Goal: Download file/media

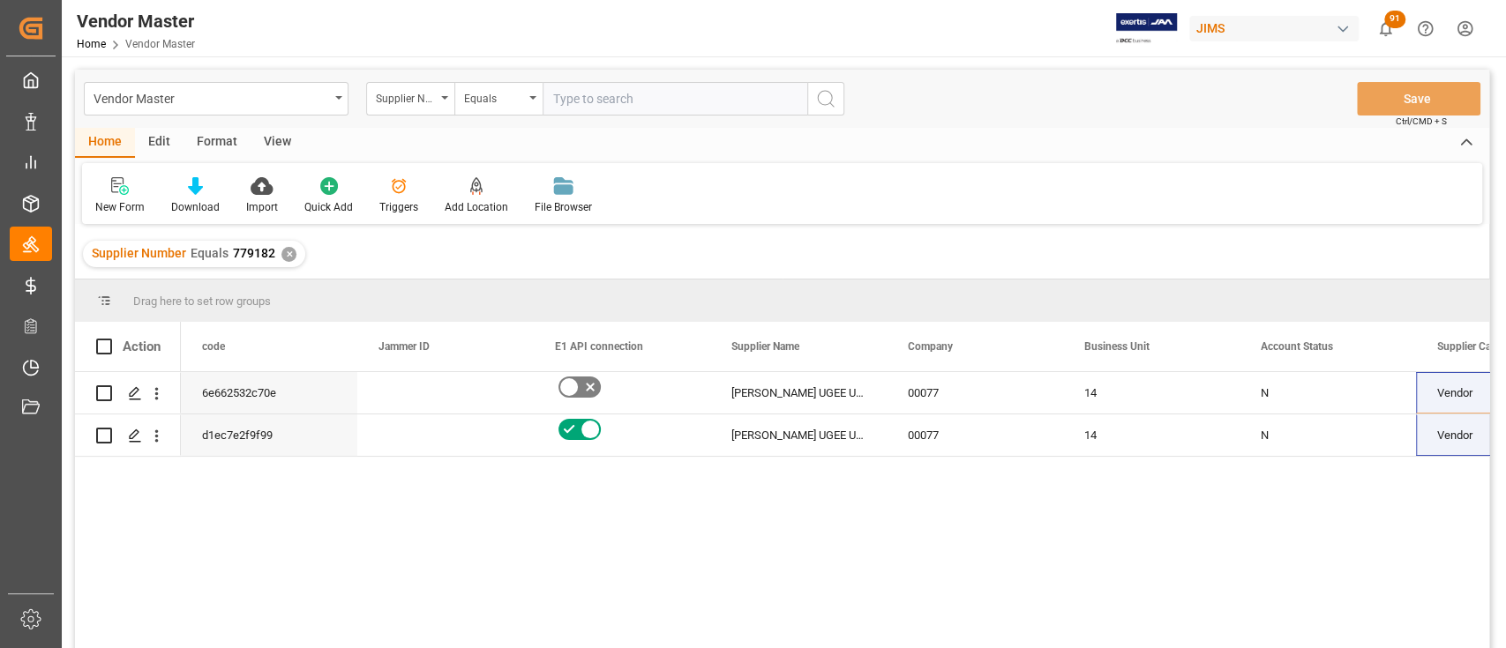
click at [285, 255] on div "✕" at bounding box center [288, 254] width 15 height 15
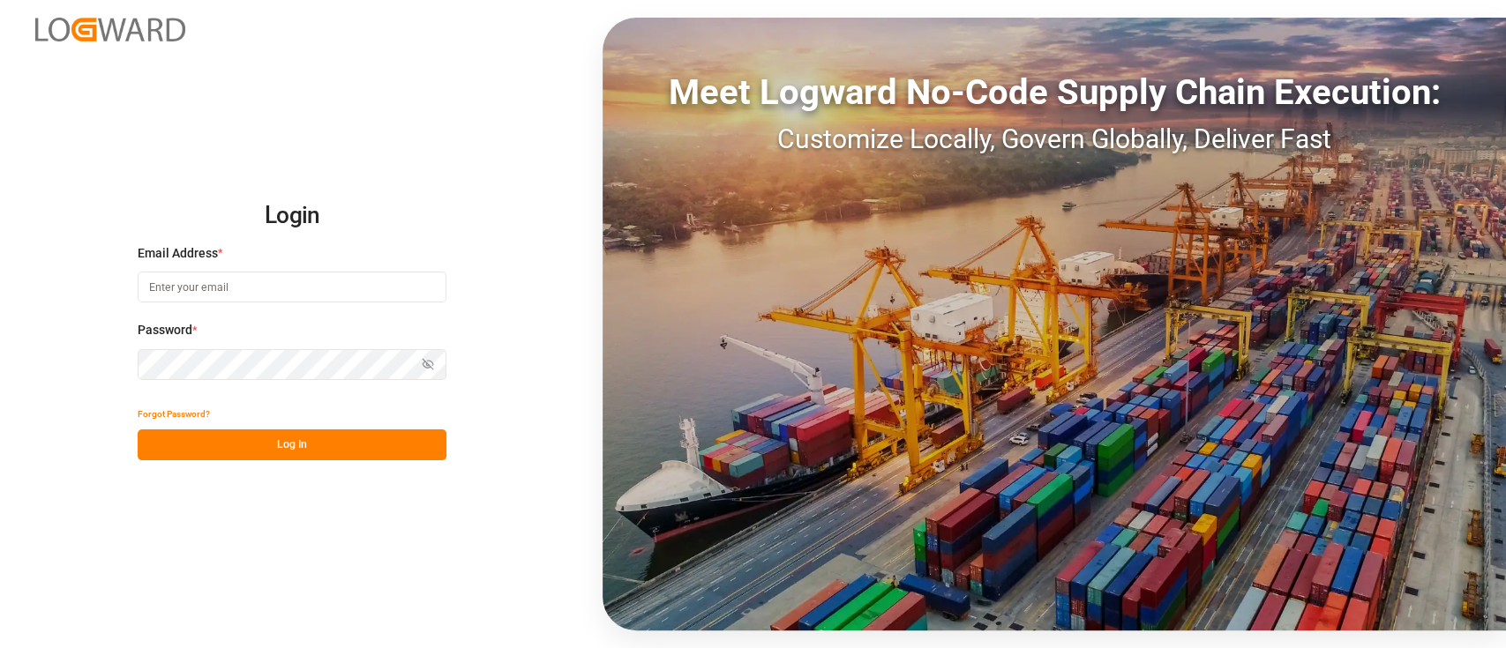
type input "[PERSON_NAME][EMAIL_ADDRESS][PERSON_NAME][DOMAIN_NAME]"
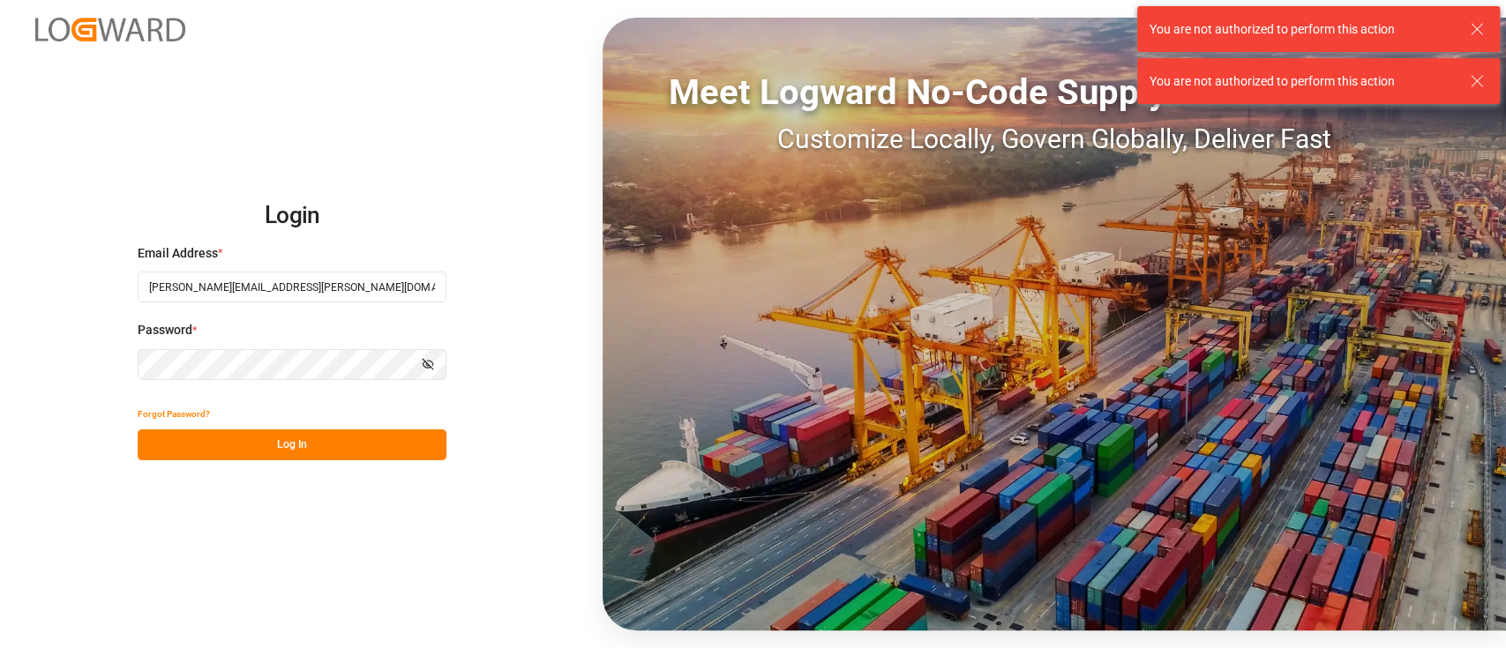
click at [297, 446] on button "Log In" at bounding box center [292, 445] width 309 height 31
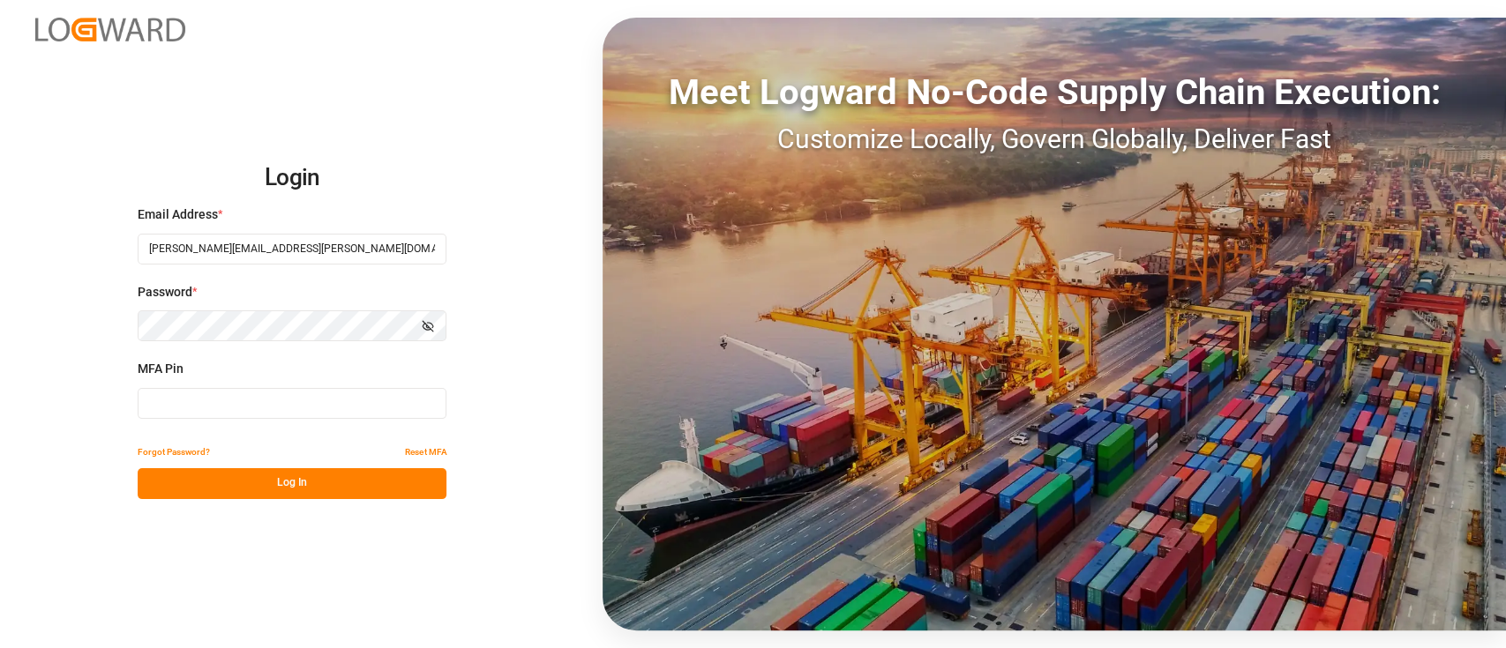
click at [288, 408] on input at bounding box center [292, 403] width 309 height 31
click at [276, 403] on input at bounding box center [292, 403] width 309 height 31
type input "587091"
click at [304, 482] on button "Log In" at bounding box center [292, 483] width 309 height 31
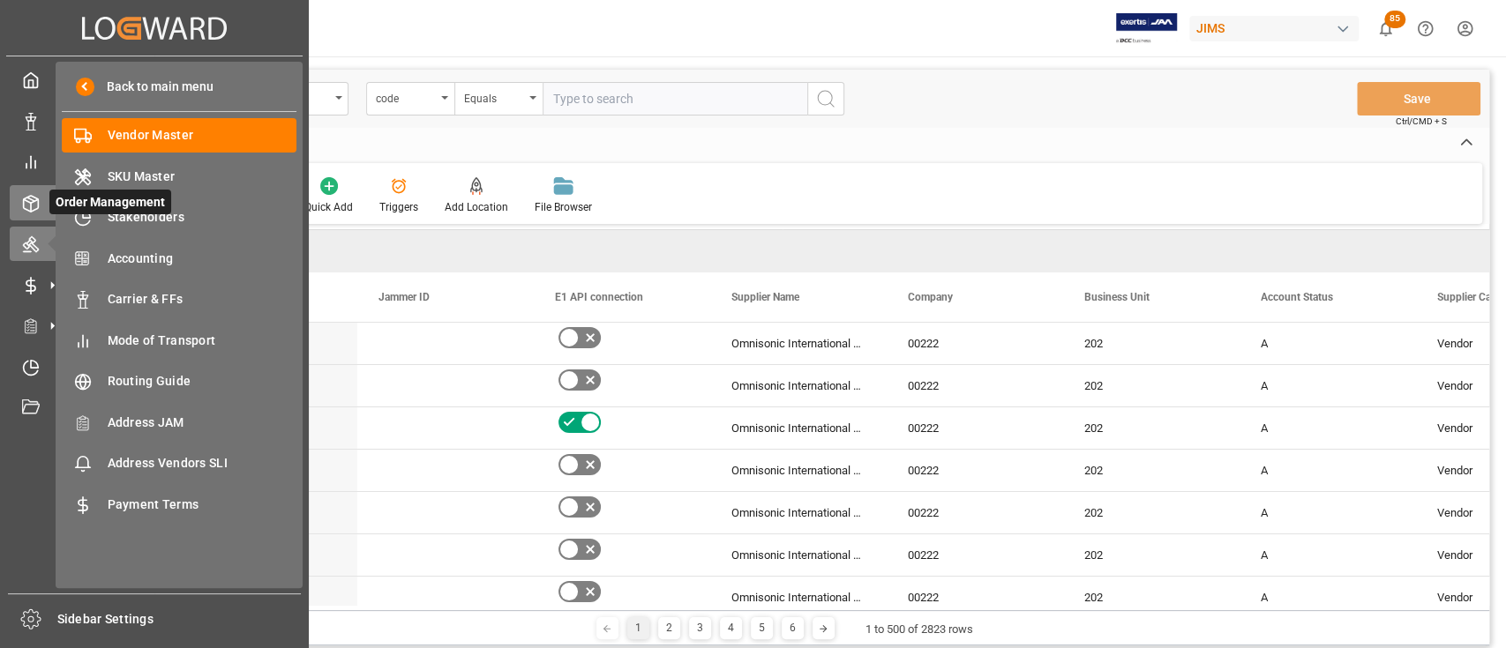
click at [35, 201] on icon at bounding box center [31, 204] width 18 height 18
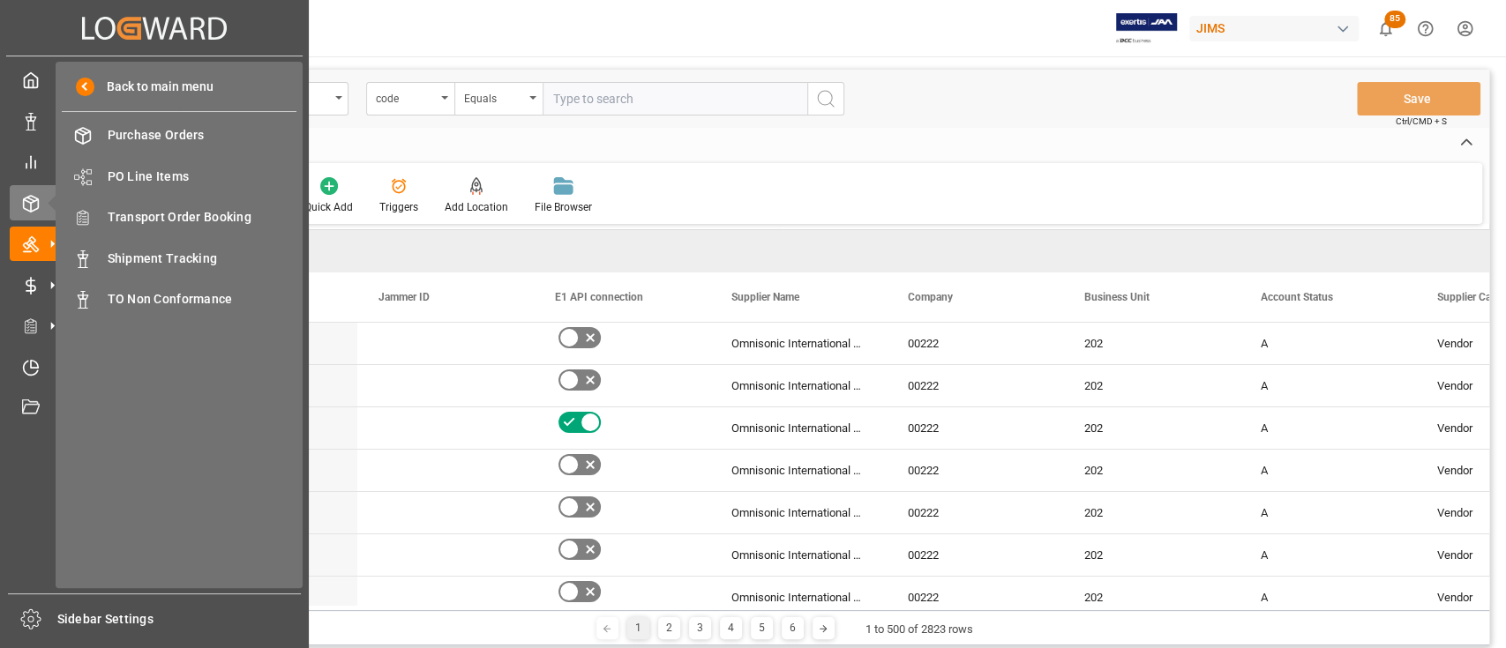
drag, startPoint x: 164, startPoint y: 251, endPoint x: 1136, endPoint y: 227, distance: 972.6
click at [164, 251] on span "Shipment Tracking" at bounding box center [203, 259] width 190 height 19
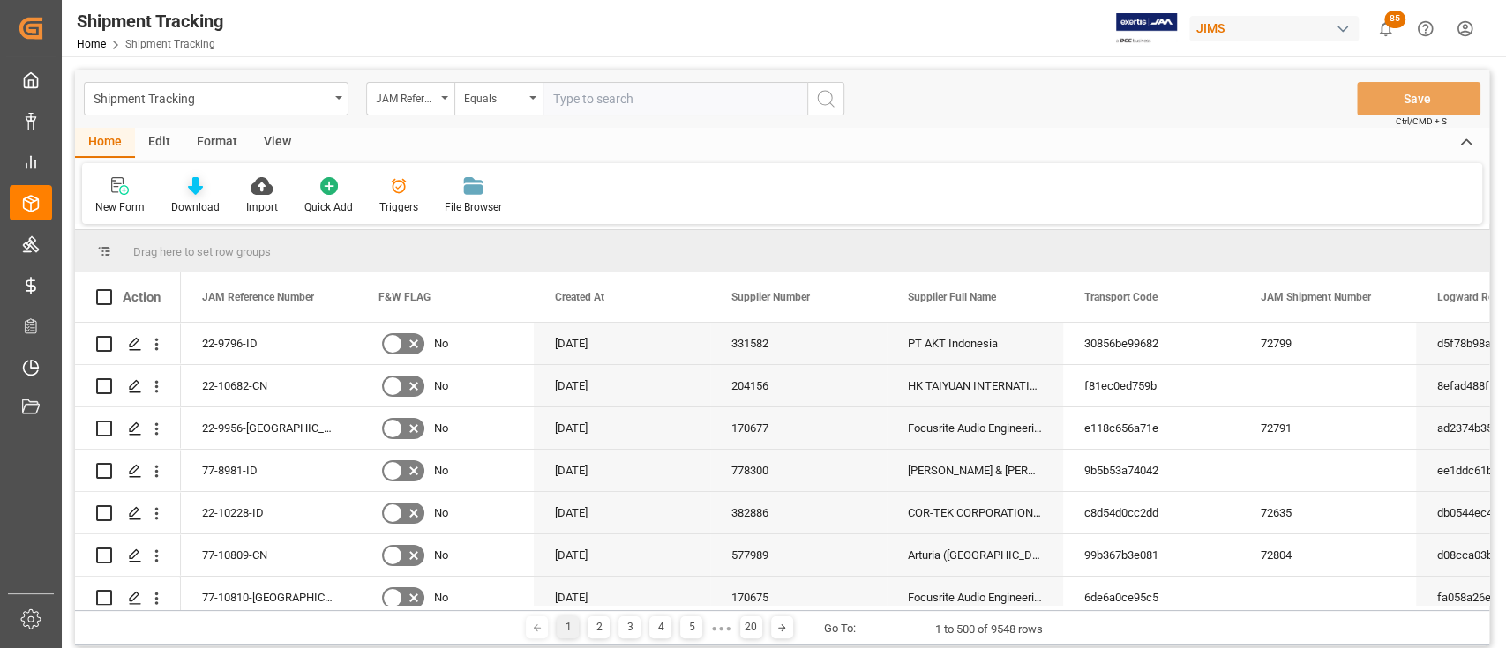
click at [192, 184] on icon at bounding box center [195, 186] width 15 height 18
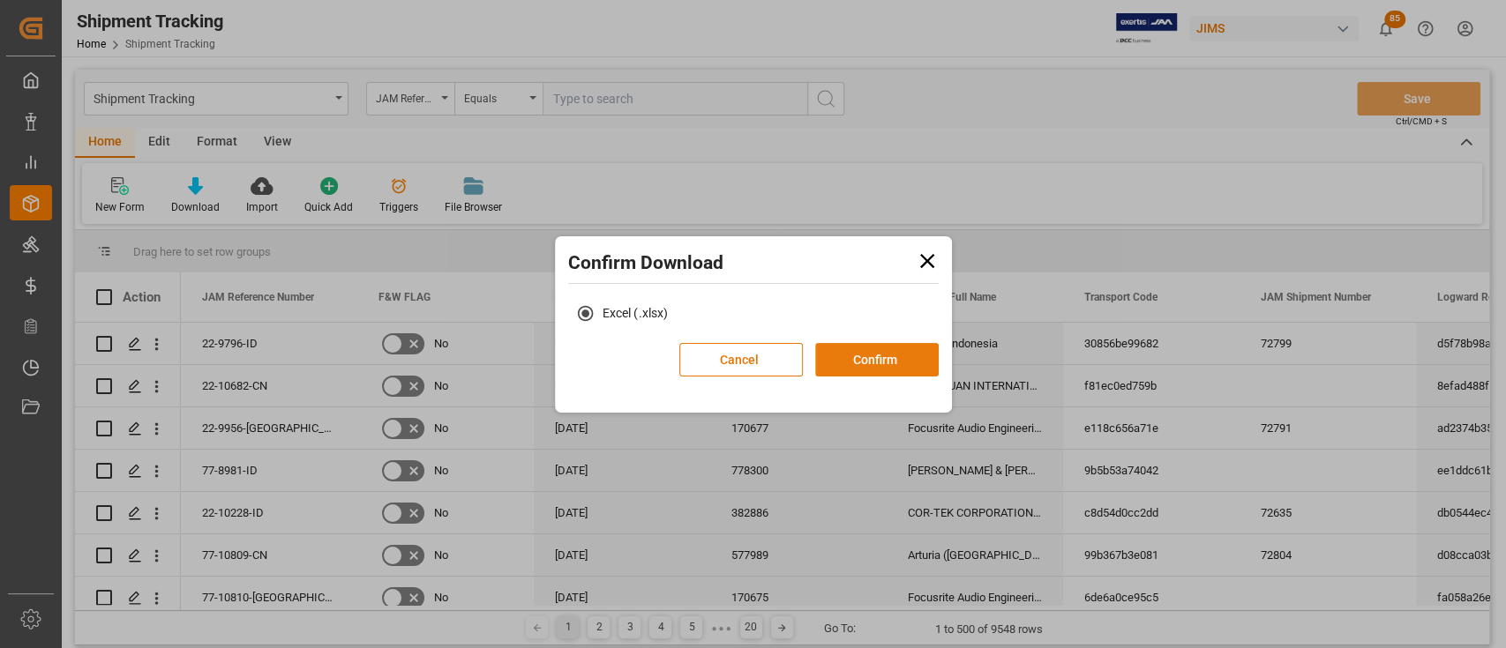
click at [871, 359] on button "Confirm" at bounding box center [877, 360] width 124 height 34
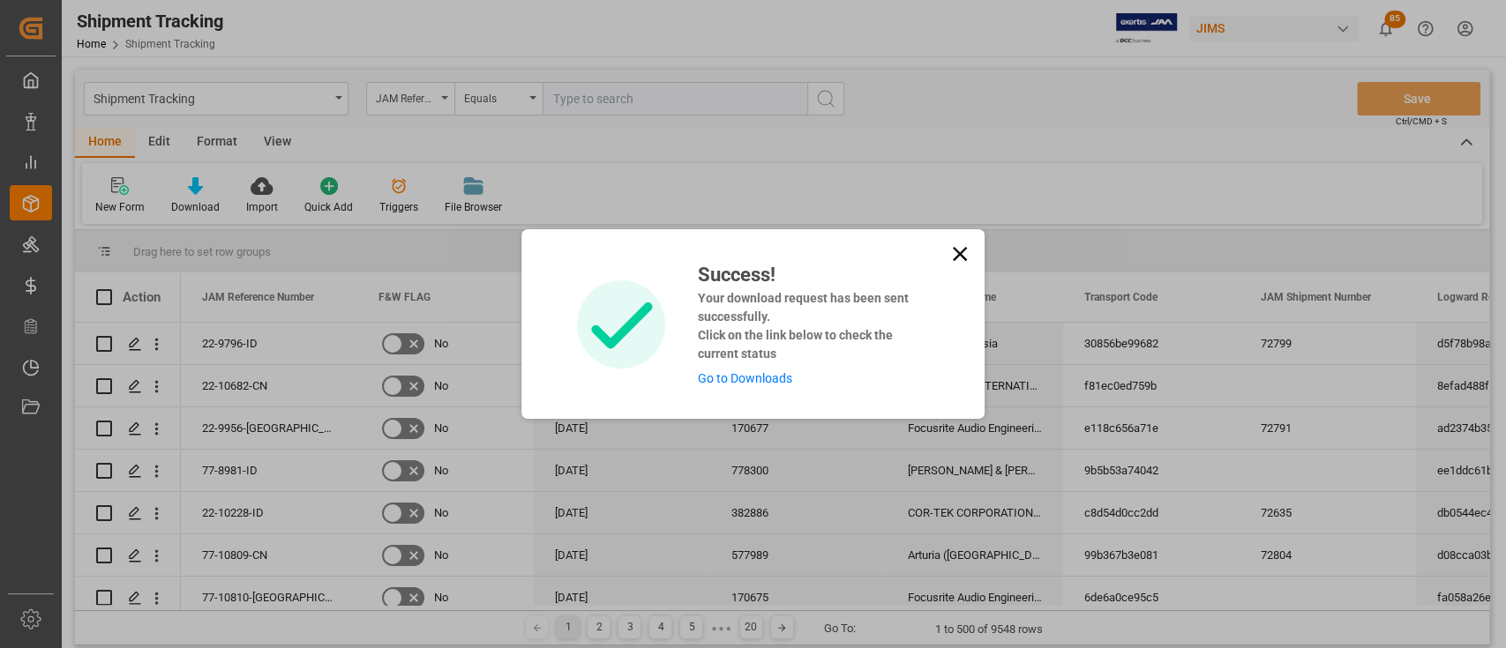
click at [757, 384] on link "Go to Downloads" at bounding box center [744, 378] width 94 height 14
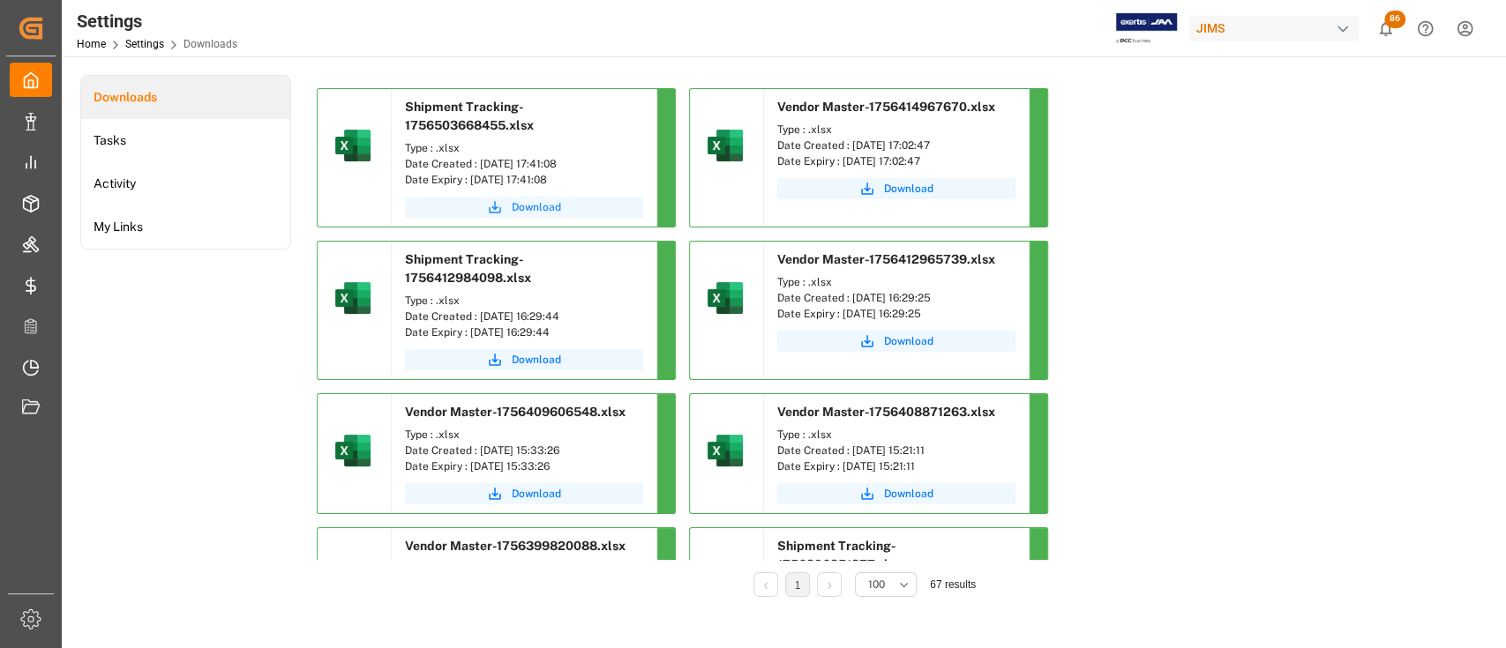
click at [551, 208] on span "Download" at bounding box center [536, 207] width 49 height 16
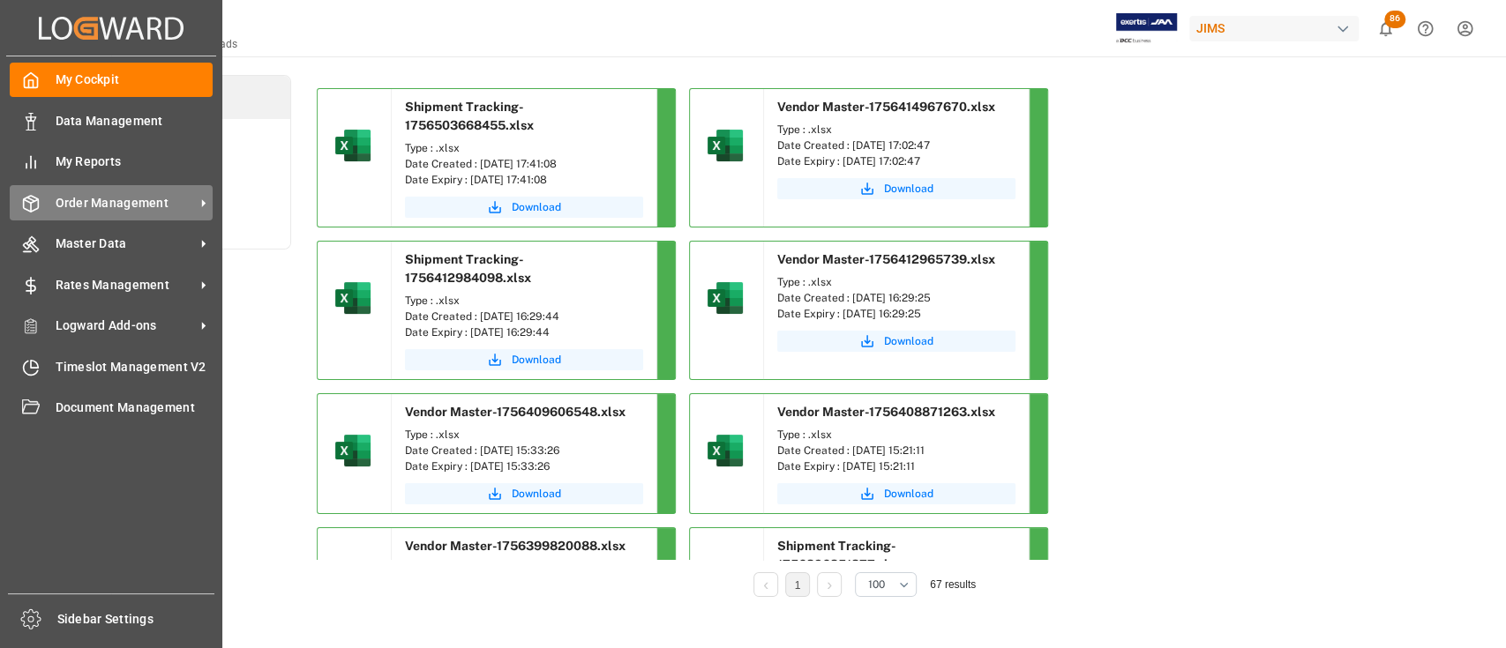
click at [108, 199] on span "Order Management" at bounding box center [125, 203] width 139 height 19
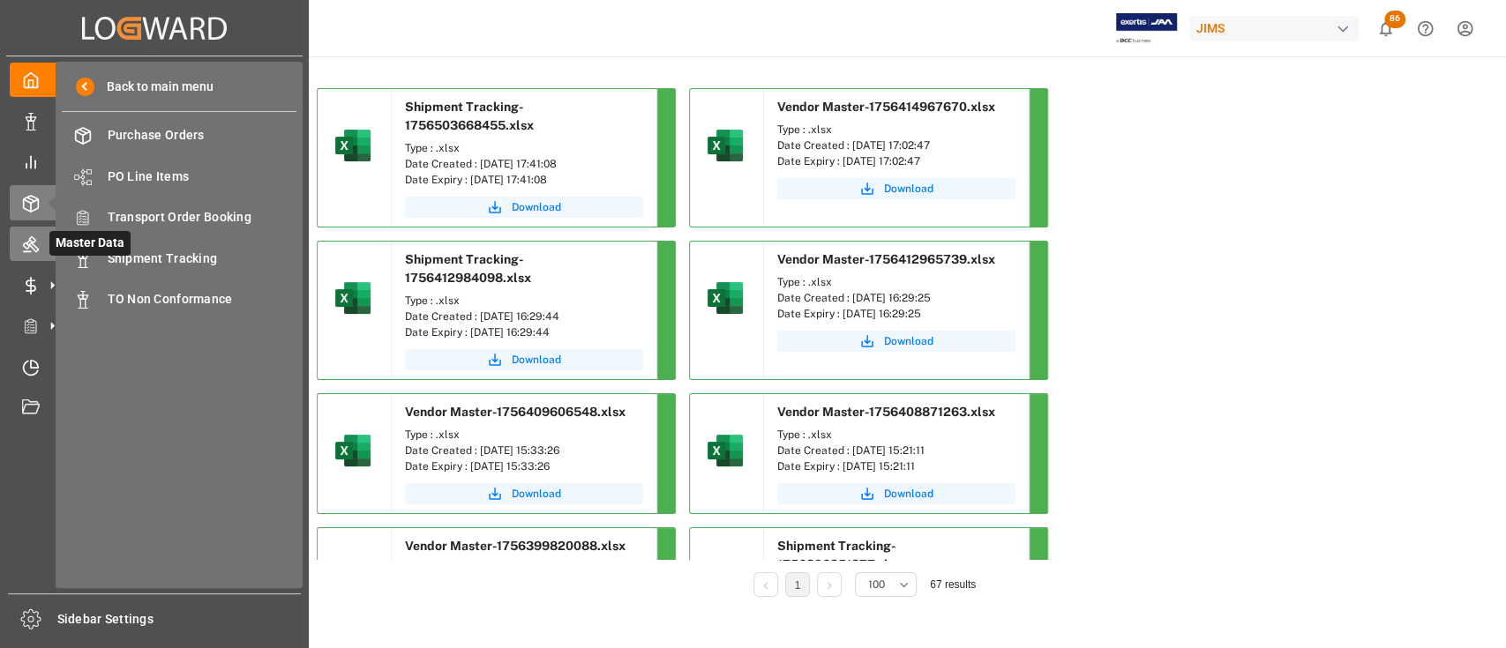
click at [41, 248] on div "Master Data Master Data" at bounding box center [154, 244] width 289 height 34
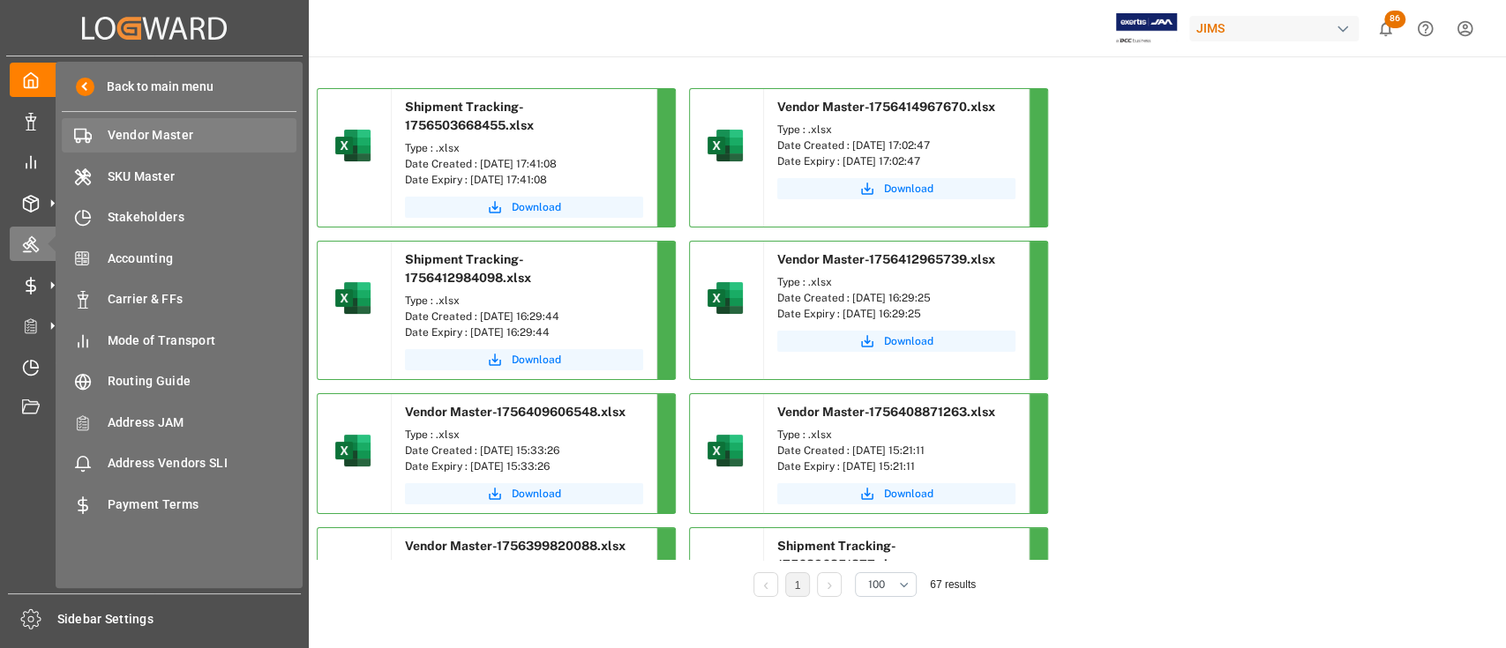
click at [138, 133] on span "Vendor Master" at bounding box center [203, 135] width 190 height 19
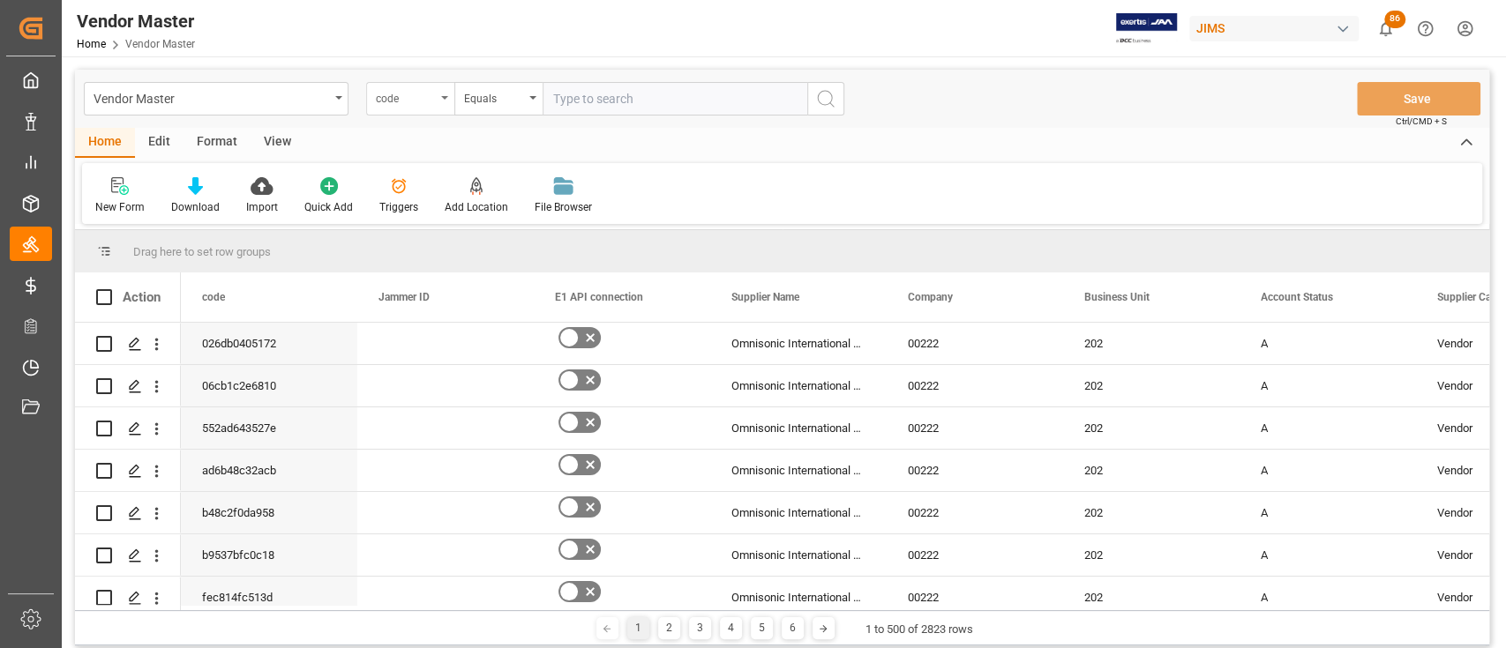
click at [438, 94] on div "code" at bounding box center [410, 99] width 88 height 34
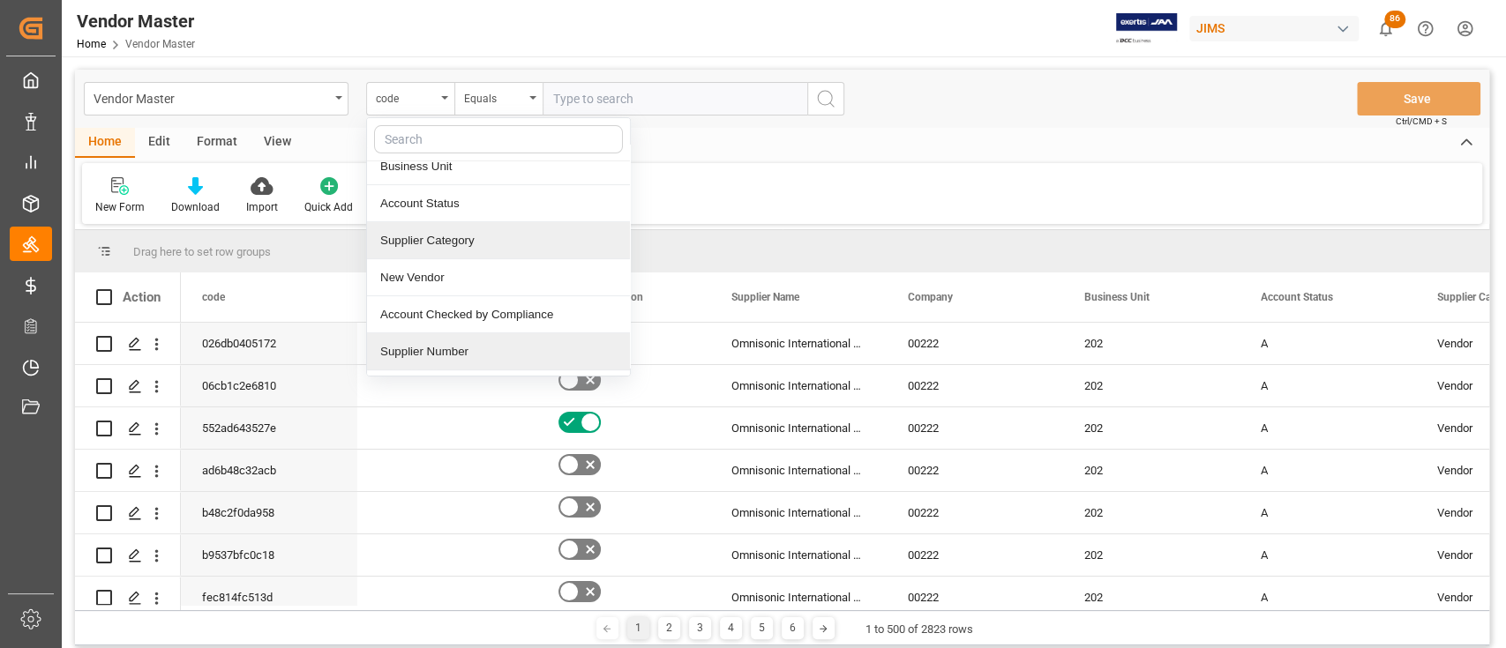
scroll to position [235, 0]
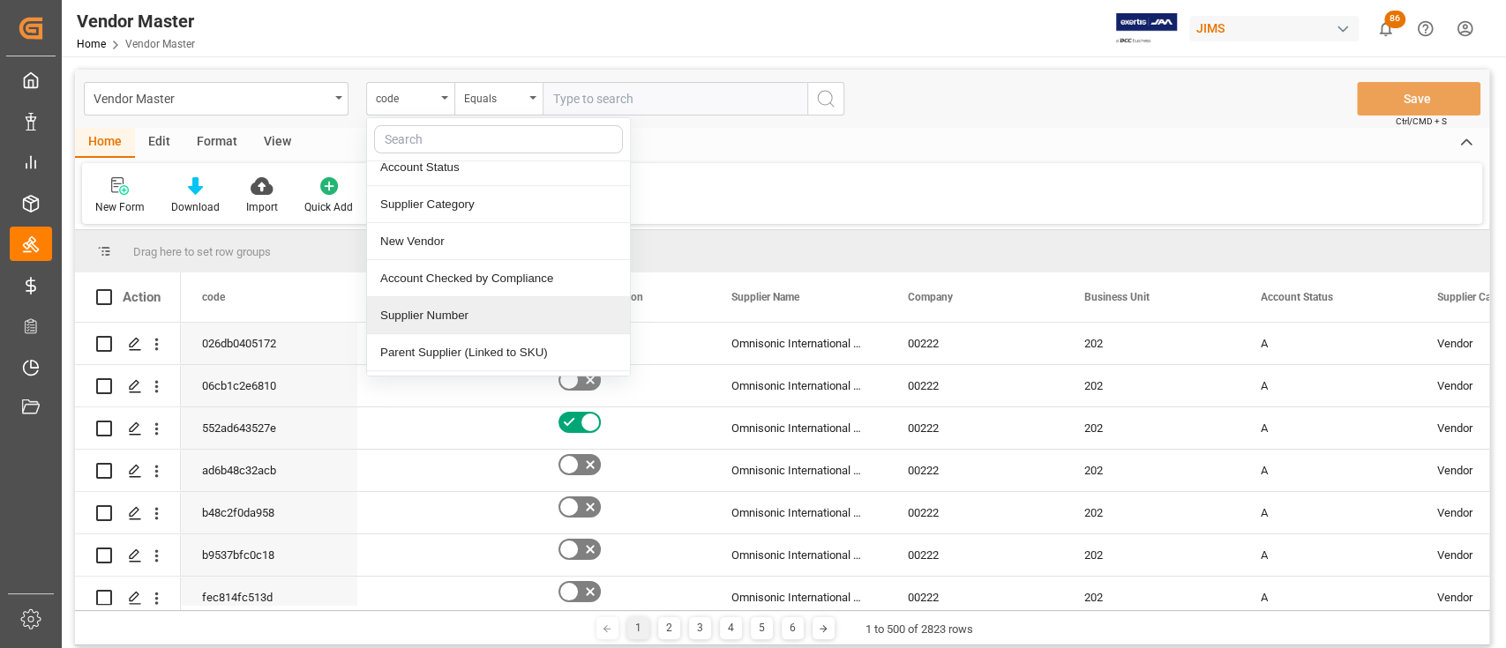
click at [470, 321] on div "Supplier Number" at bounding box center [498, 315] width 263 height 37
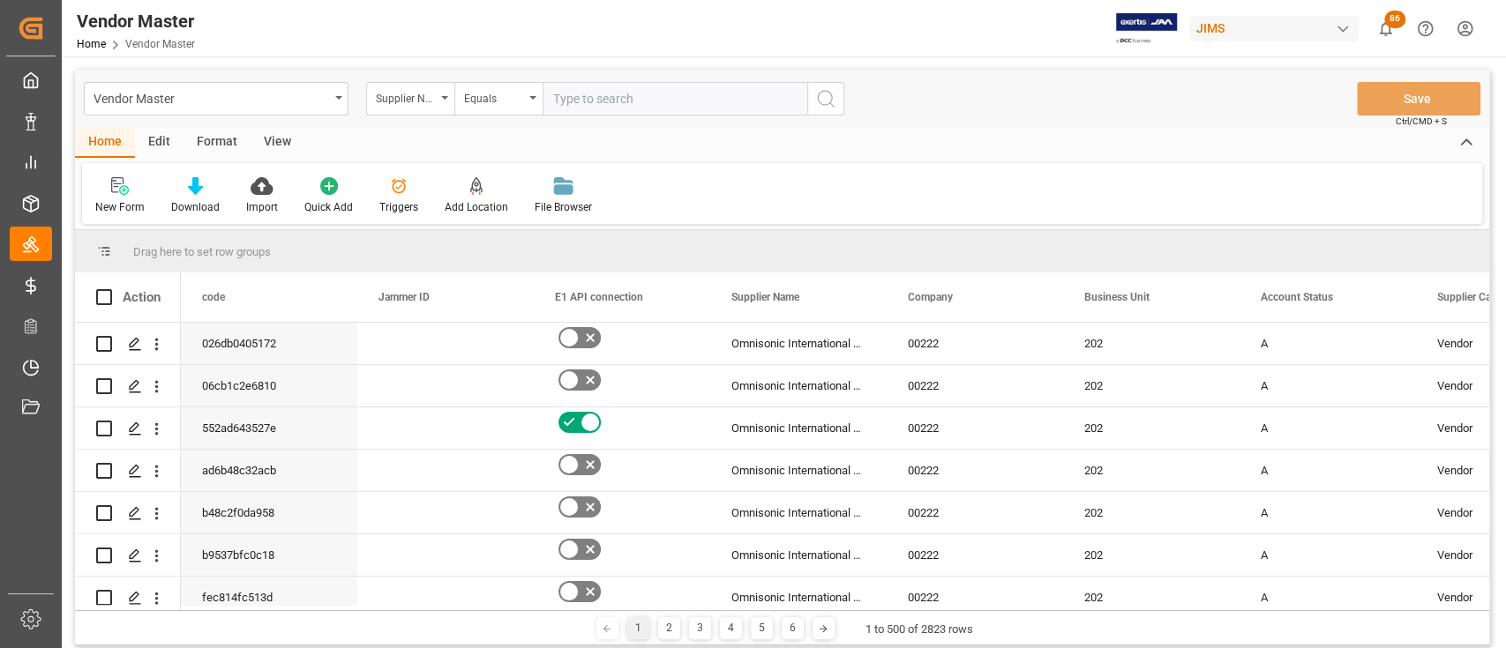
click at [601, 99] on input "text" at bounding box center [675, 99] width 265 height 34
paste input "780571"
type input "780571"
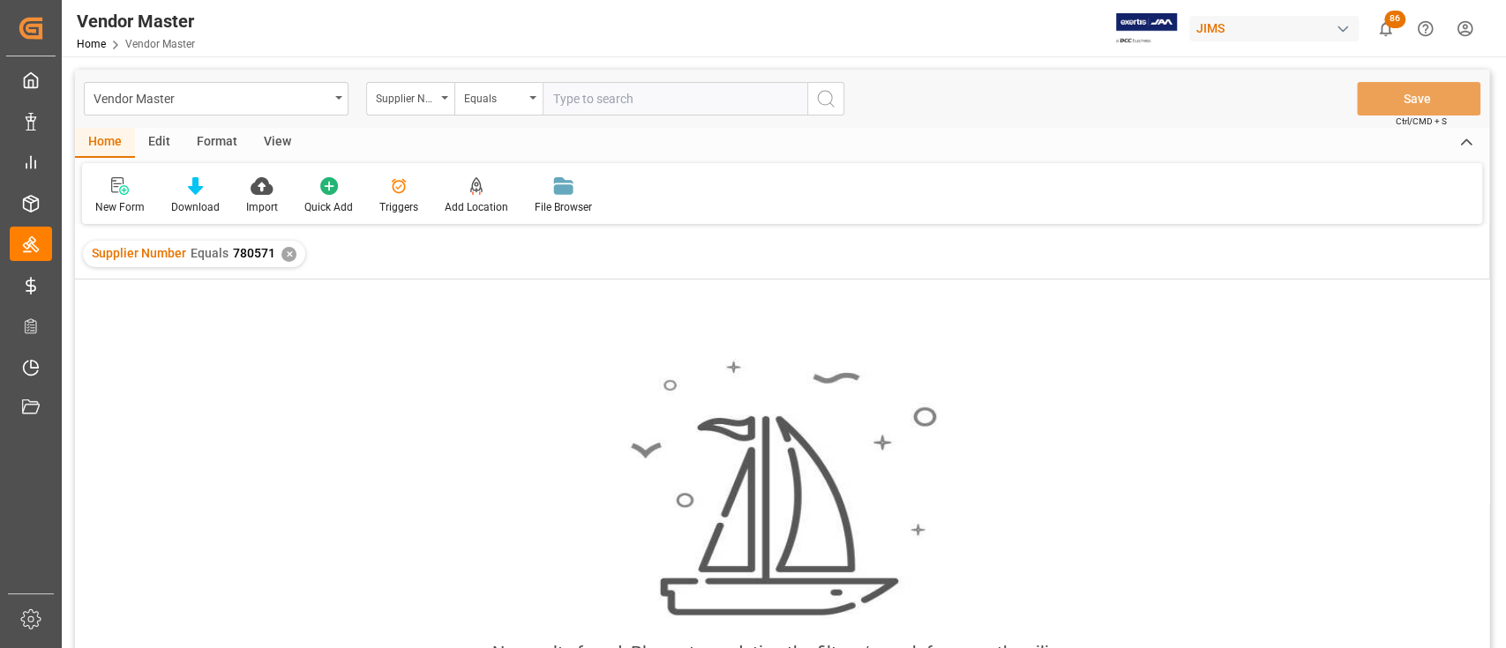
click at [289, 255] on div "✕" at bounding box center [288, 254] width 15 height 15
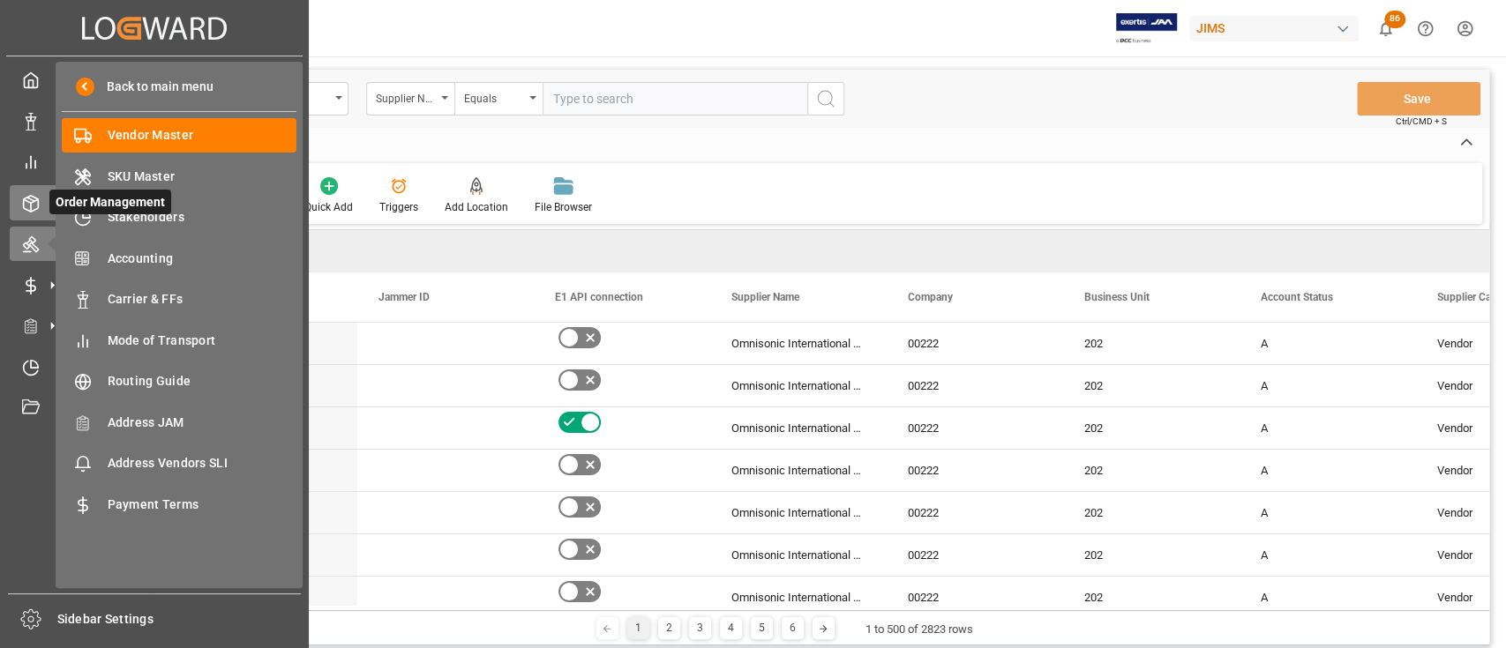
click at [31, 198] on icon at bounding box center [31, 204] width 18 height 18
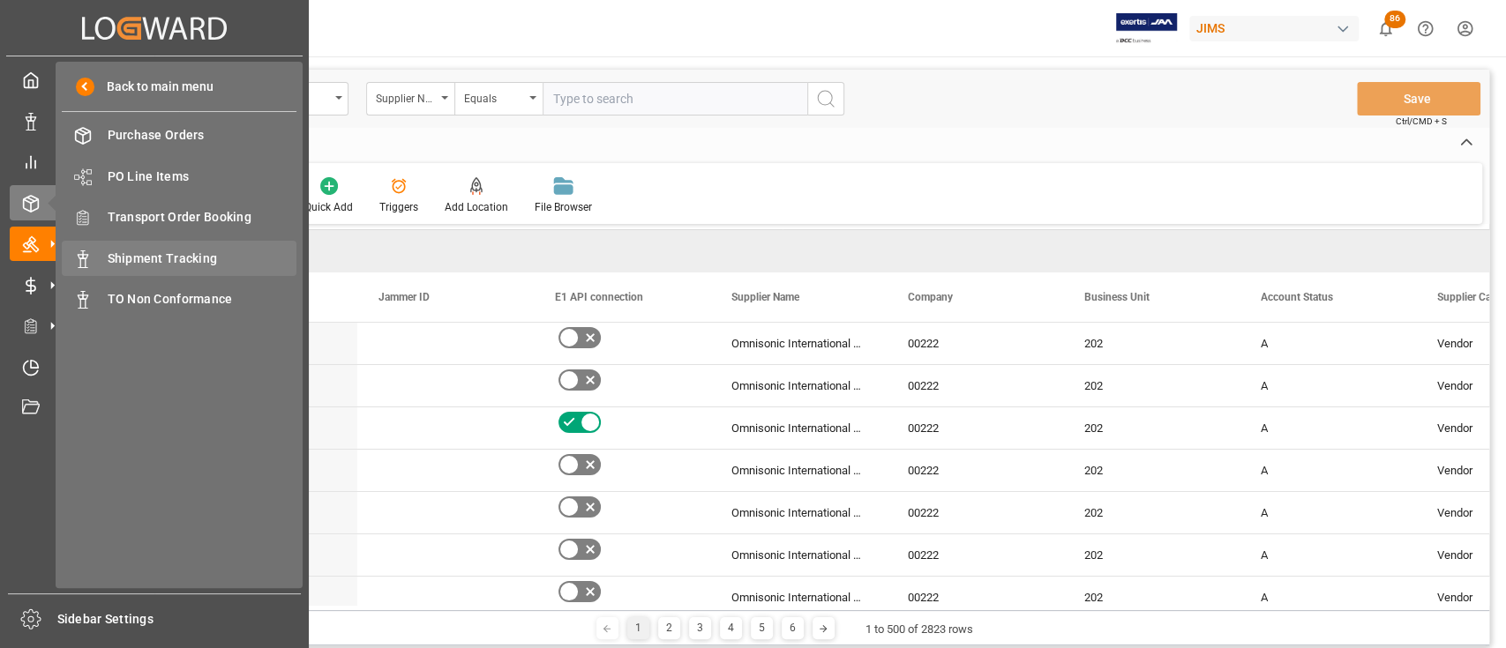
click at [144, 258] on span "Shipment Tracking" at bounding box center [203, 259] width 190 height 19
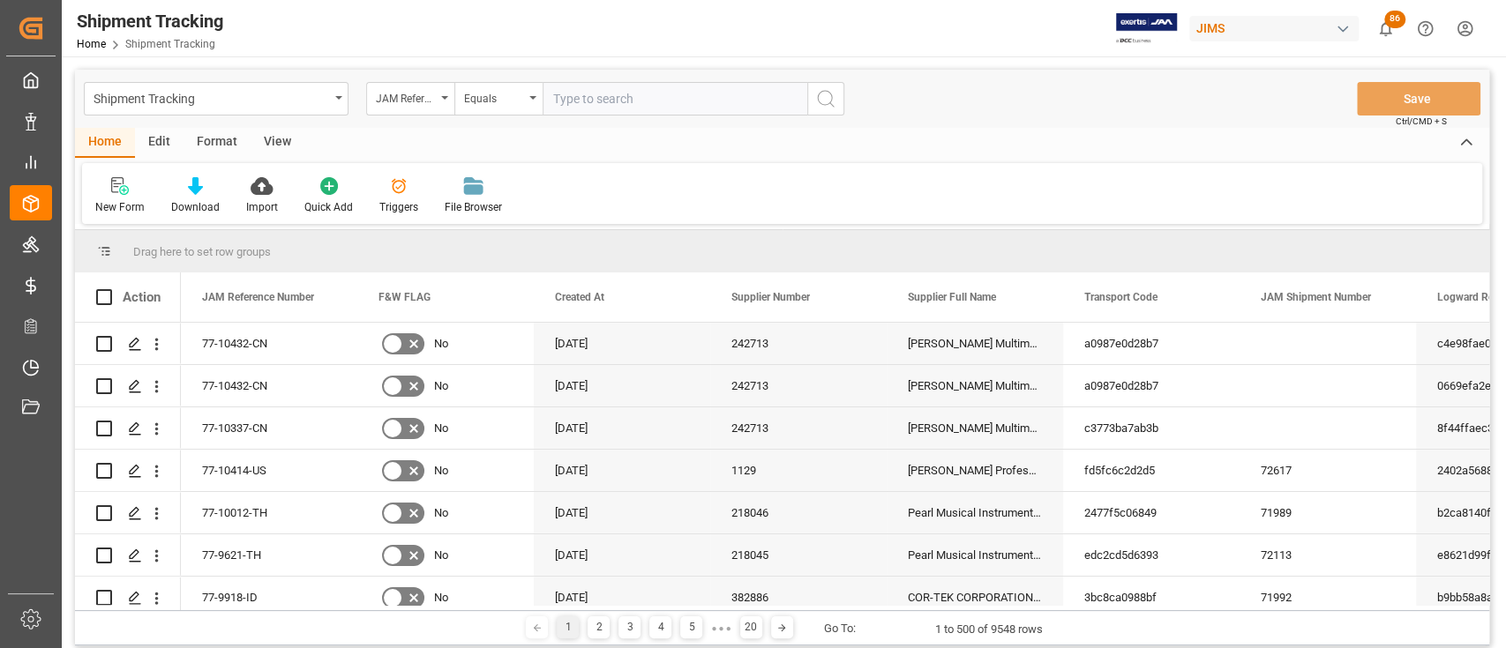
click at [977, 116] on div "Shipment Tracking JAM Reference Number Equals Save Ctrl/CMD + S" at bounding box center [782, 99] width 1414 height 58
click at [196, 192] on icon at bounding box center [195, 186] width 15 height 18
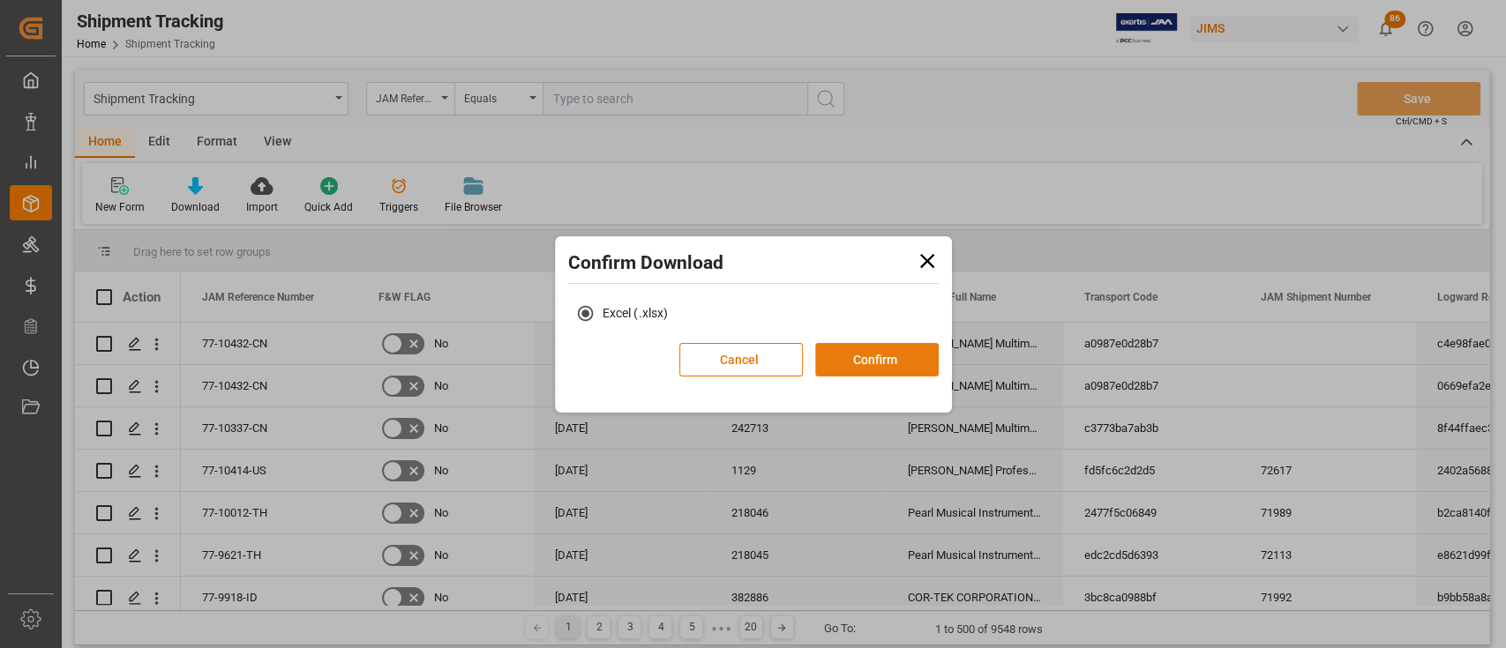
click at [906, 350] on button "Confirm" at bounding box center [877, 360] width 124 height 34
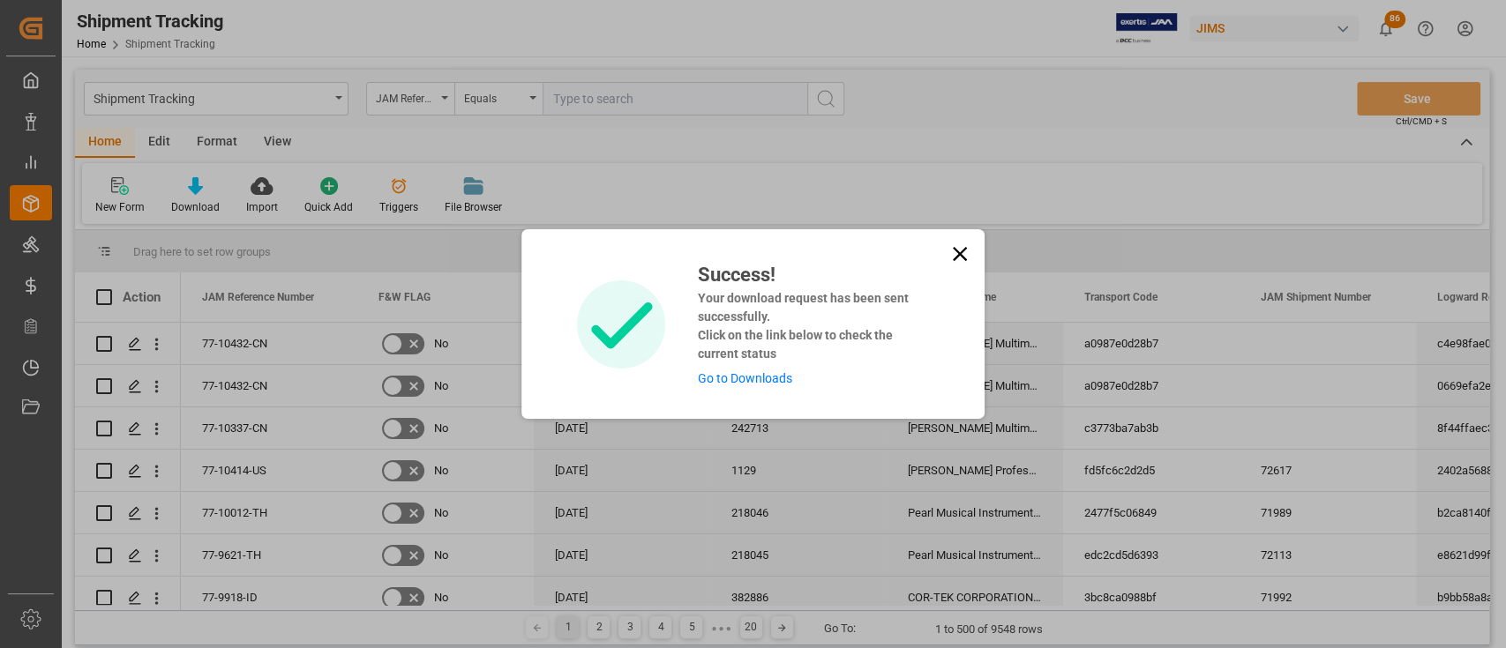
click at [741, 375] on link "Go to Downloads" at bounding box center [744, 378] width 94 height 14
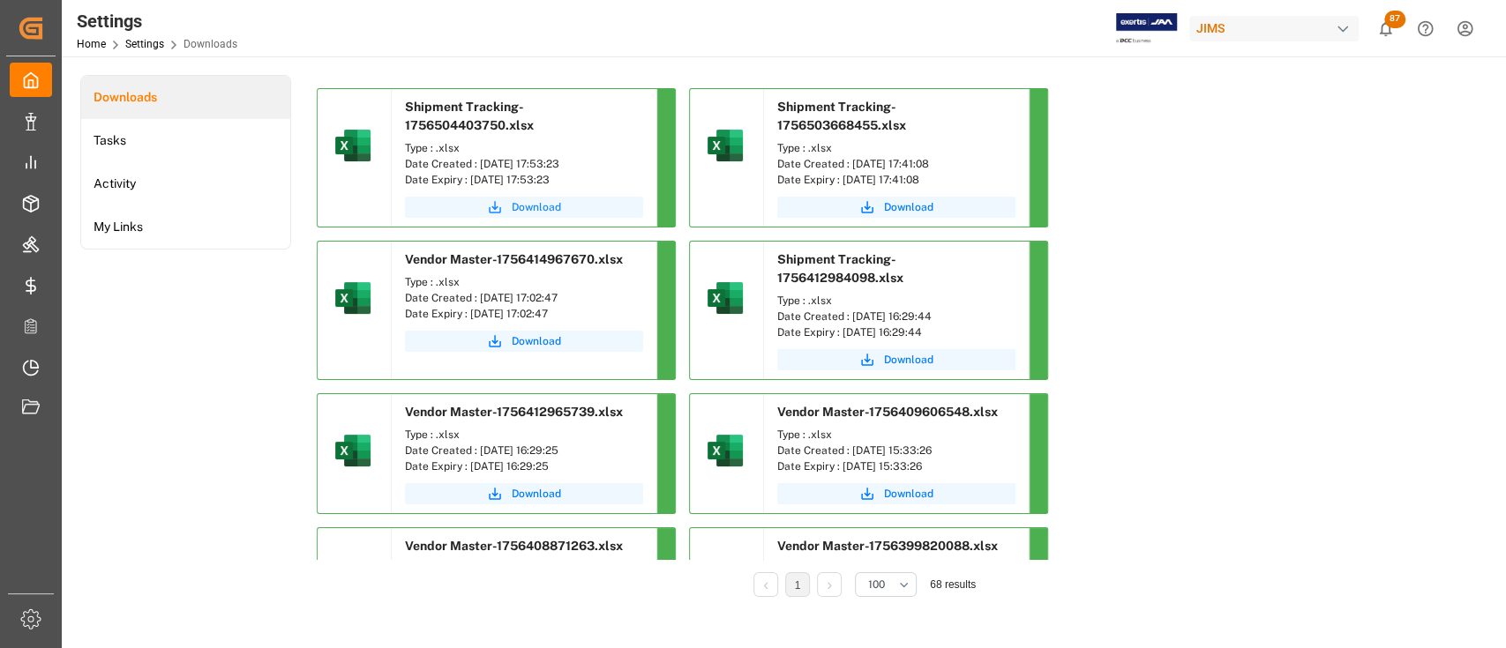
click at [532, 201] on span "Download" at bounding box center [536, 207] width 49 height 16
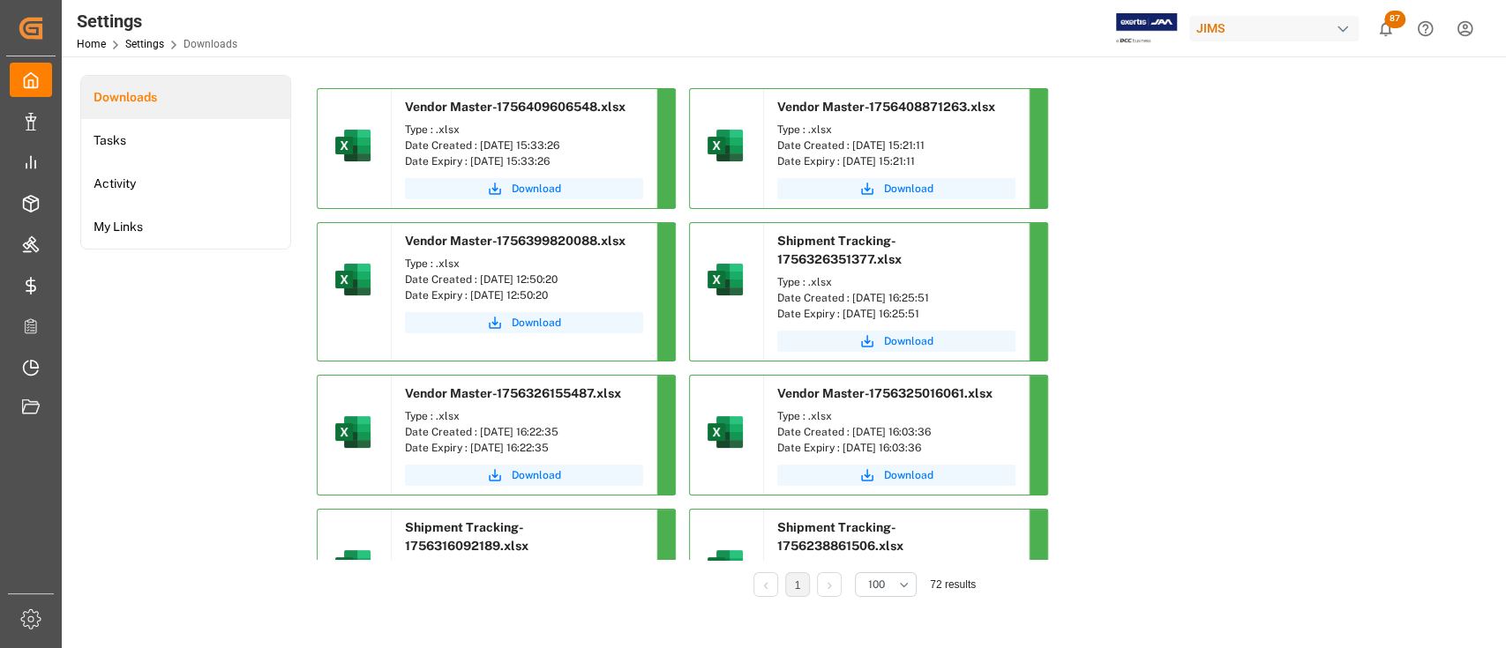
click at [214, 356] on div "Downloads Tasks Activity My Links" at bounding box center [185, 348] width 211 height 547
